Goal: Navigation & Orientation: Find specific page/section

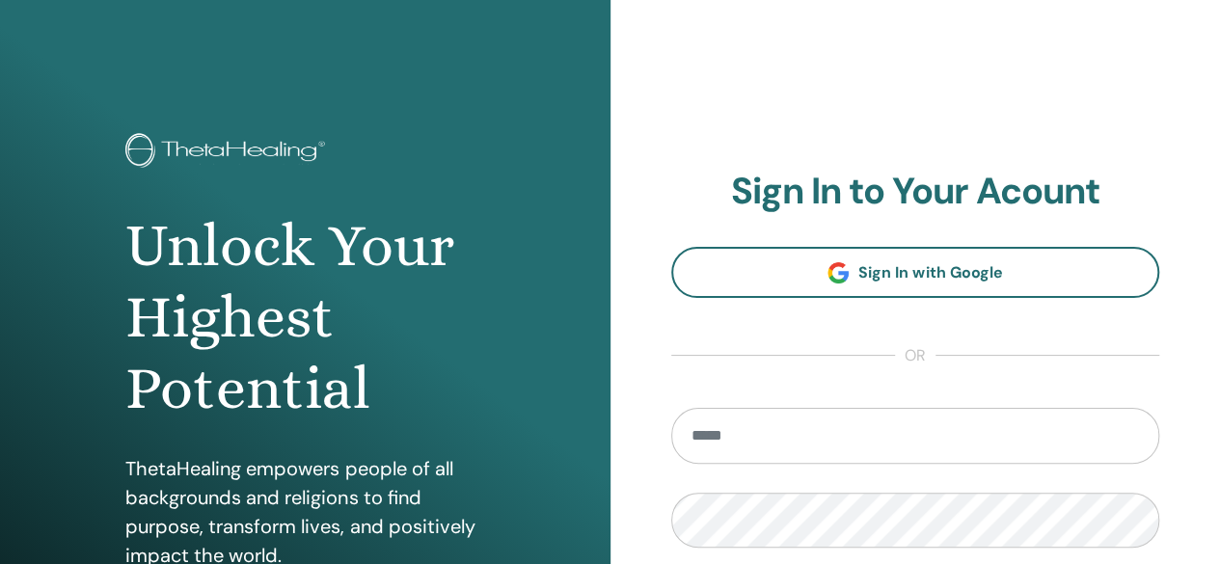
click at [749, 440] on input "email" at bounding box center [915, 436] width 489 height 56
type input "**********"
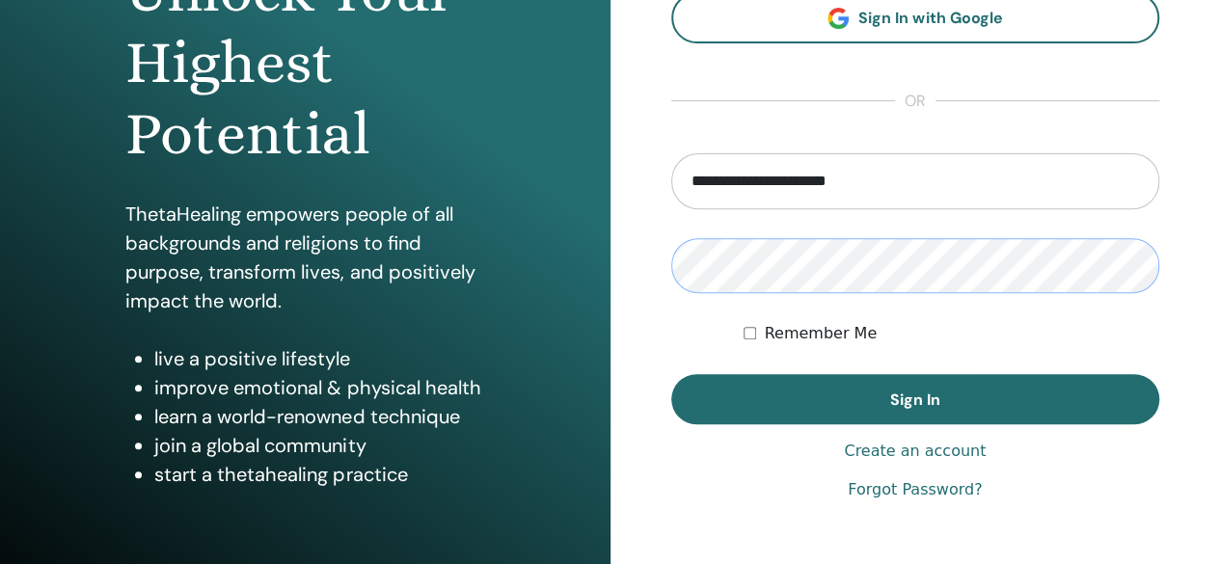
scroll to position [258, 0]
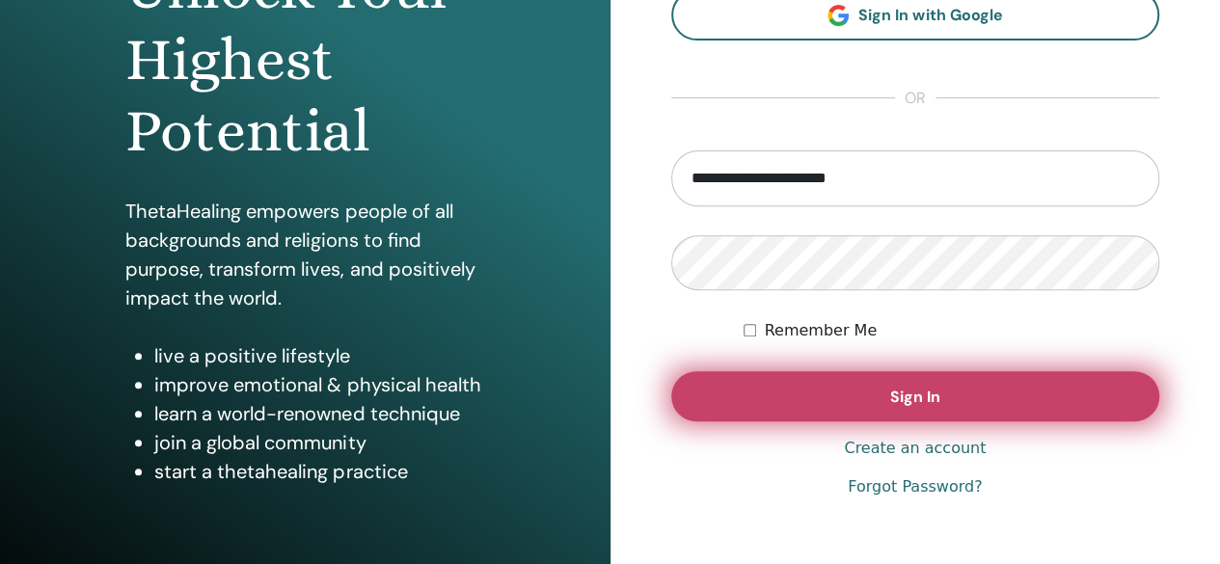
click at [997, 405] on button "Sign In" at bounding box center [915, 396] width 489 height 50
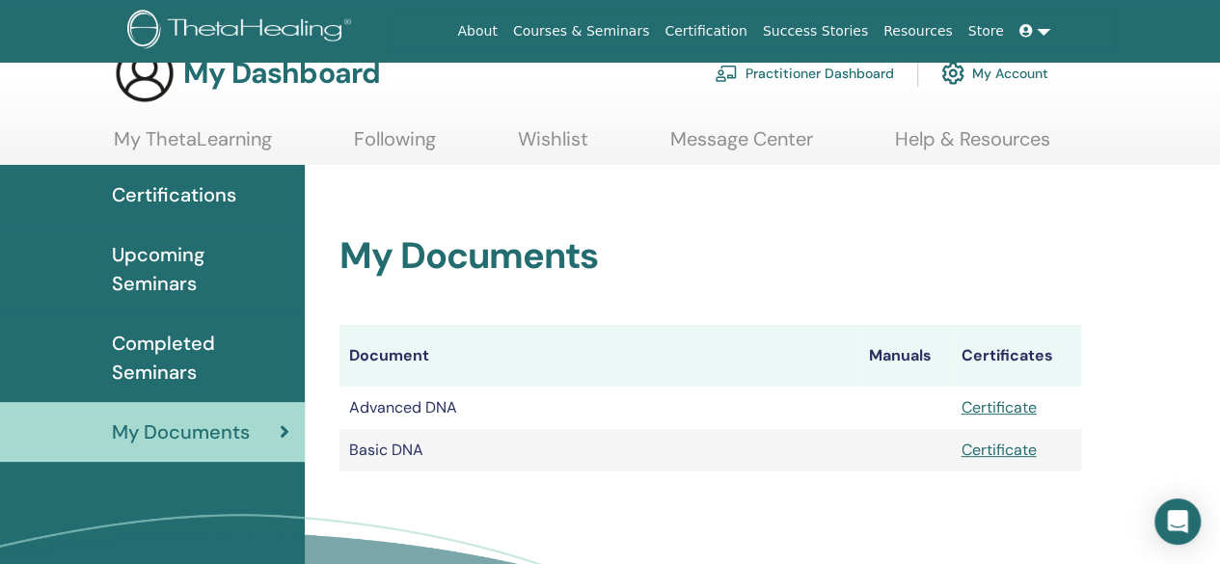
scroll to position [41, 0]
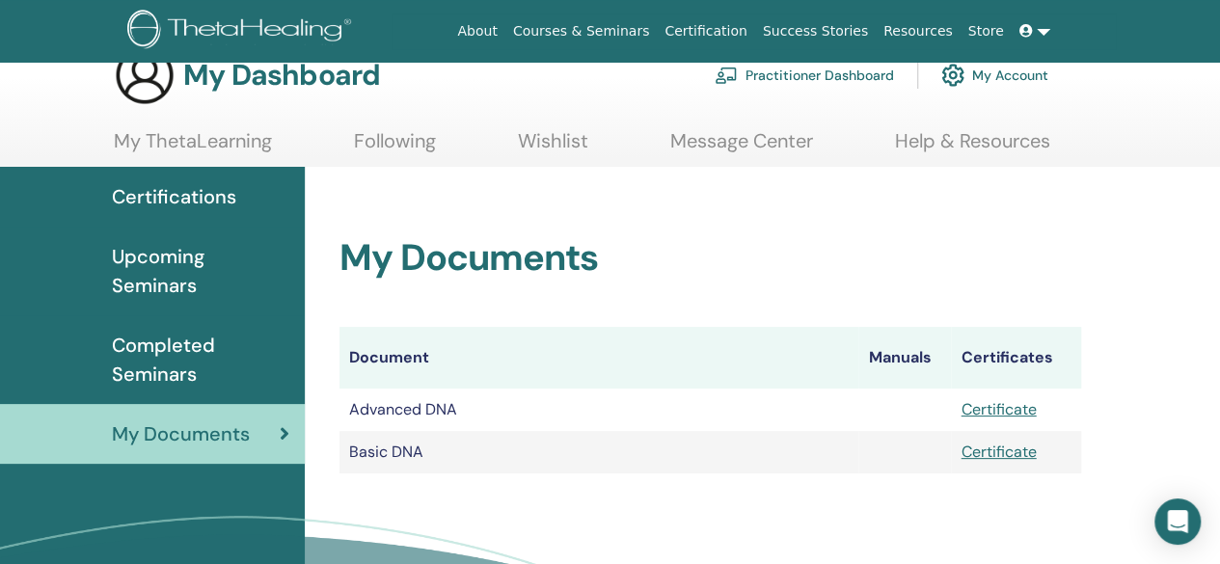
click at [156, 261] on span "Upcoming Seminars" at bounding box center [200, 271] width 177 height 58
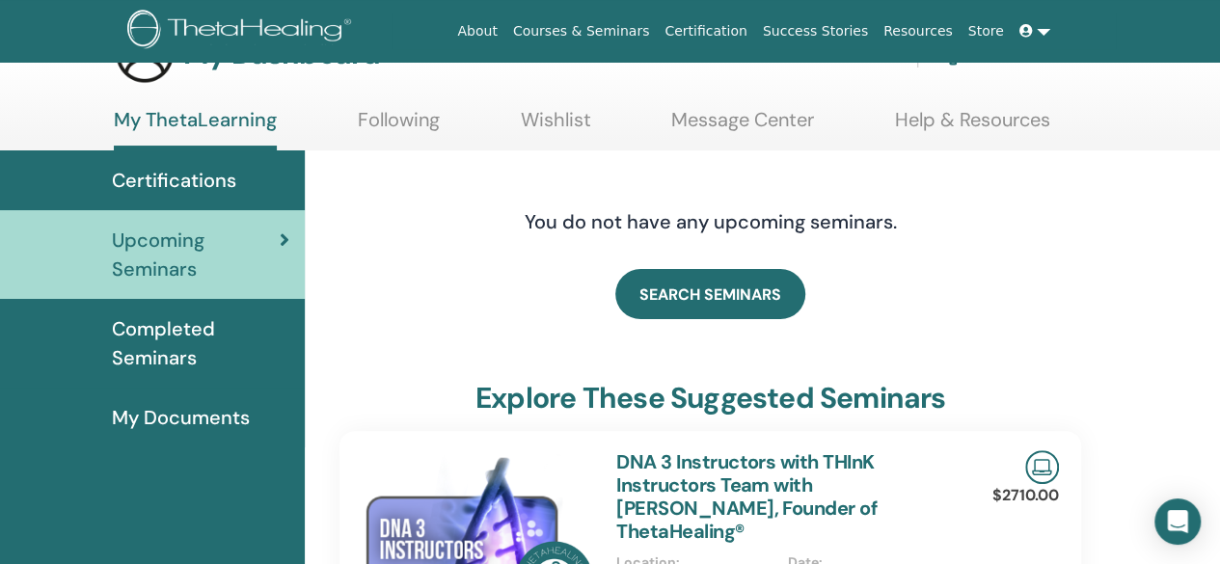
scroll to position [55, 0]
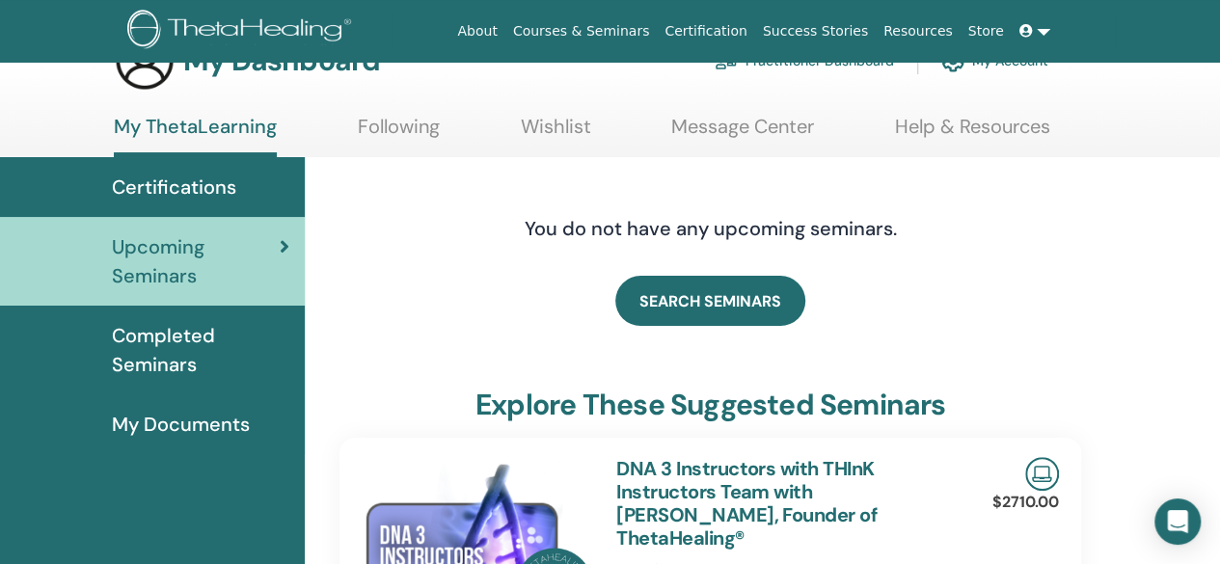
click at [178, 177] on span "Certifications" at bounding box center [174, 187] width 124 height 29
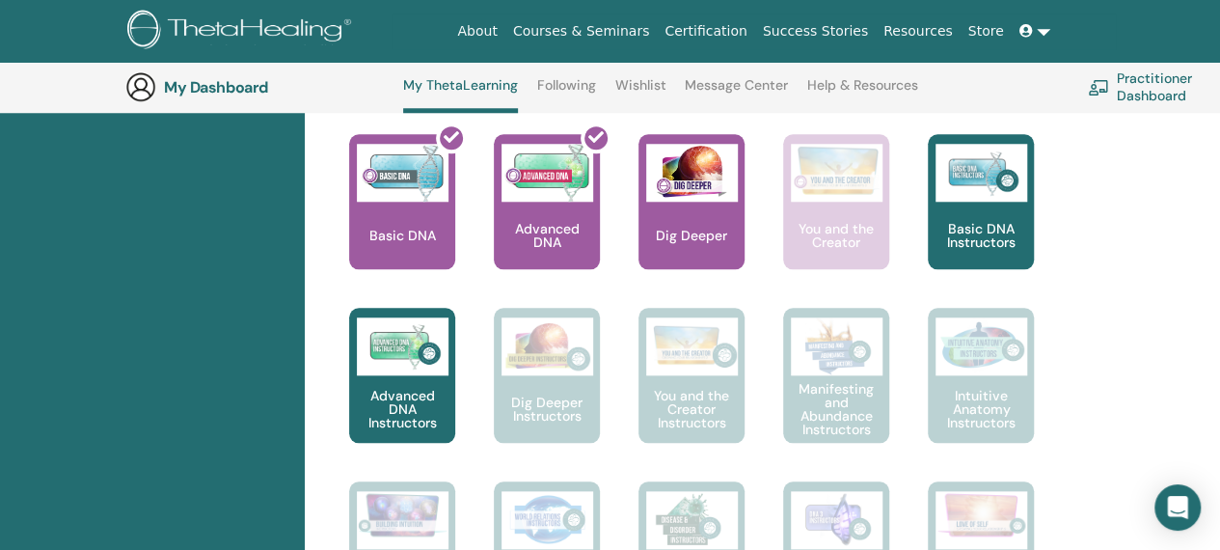
scroll to position [853, 0]
